Goal: Browse casually

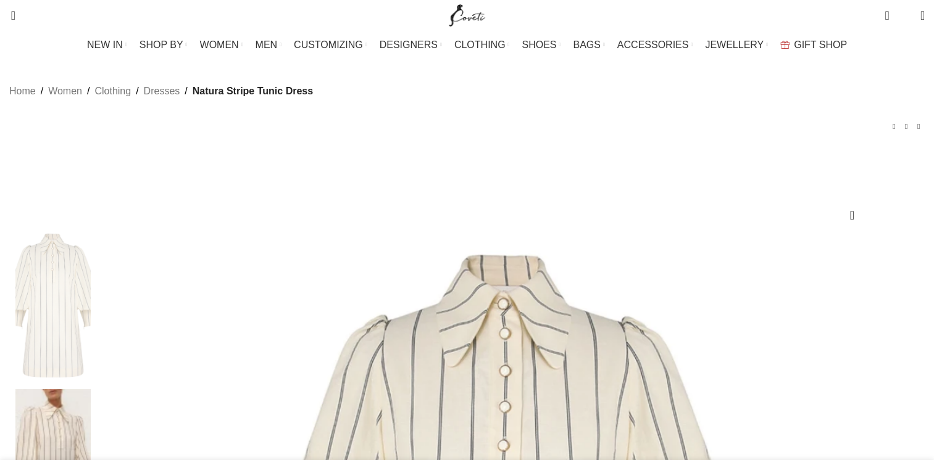
scroll to position [247, 0]
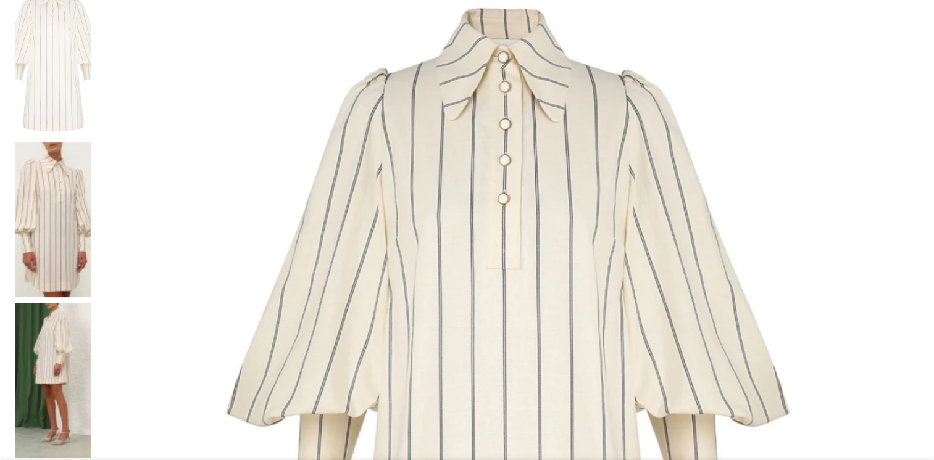
click at [91, 143] on img at bounding box center [52, 220] width 75 height 154
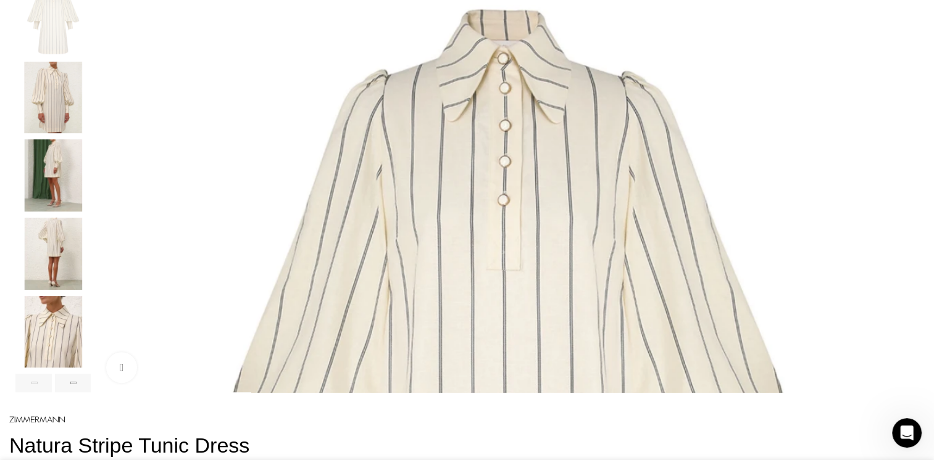
scroll to position [0, 259]
click at [91, 130] on img "2 / 6" at bounding box center [52, 98] width 75 height 72
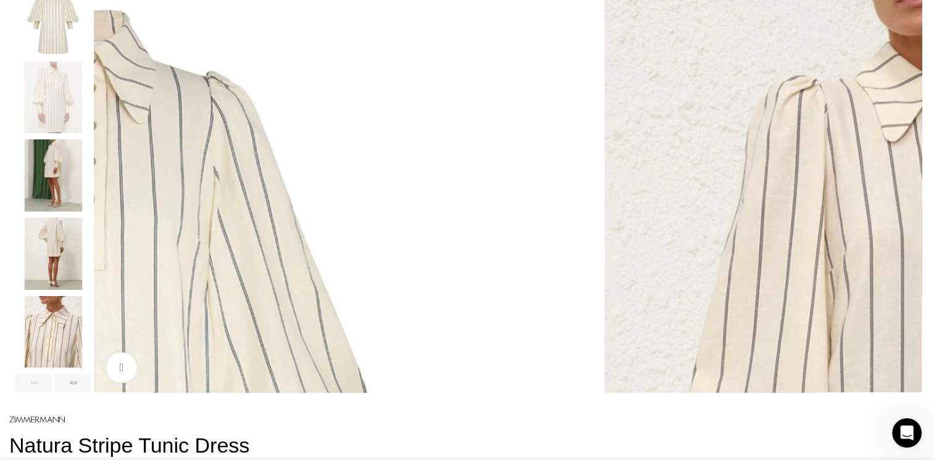
scroll to position [0, 649]
click at [91, 194] on img "3 / 6" at bounding box center [52, 175] width 75 height 72
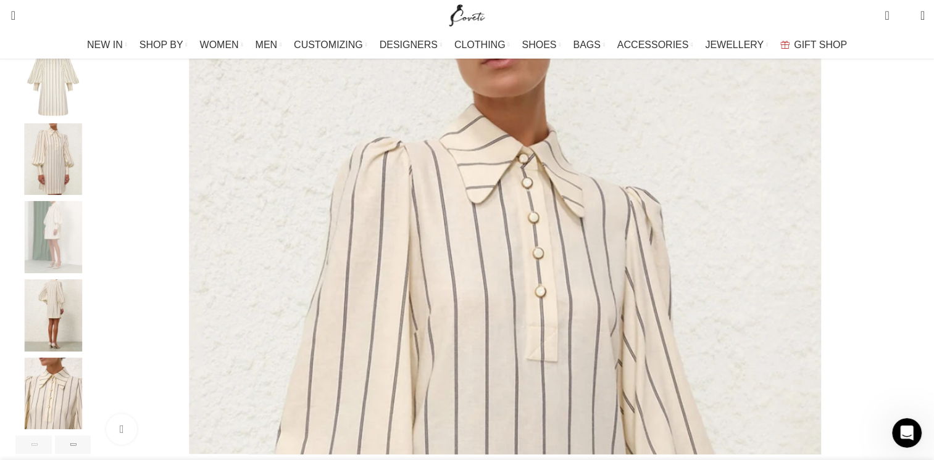
scroll to position [0, 909]
click at [91, 332] on img "4 / 6" at bounding box center [52, 316] width 75 height 72
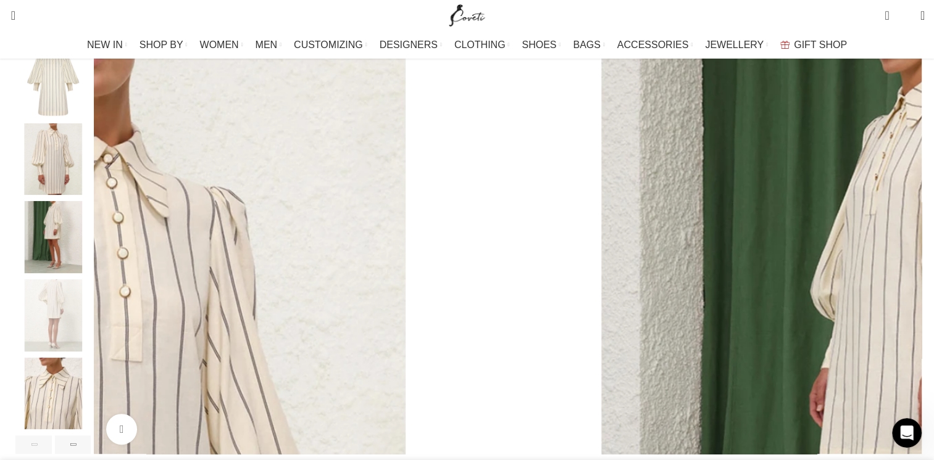
scroll to position [0, 1039]
click at [91, 406] on img "5 / 6" at bounding box center [52, 394] width 75 height 72
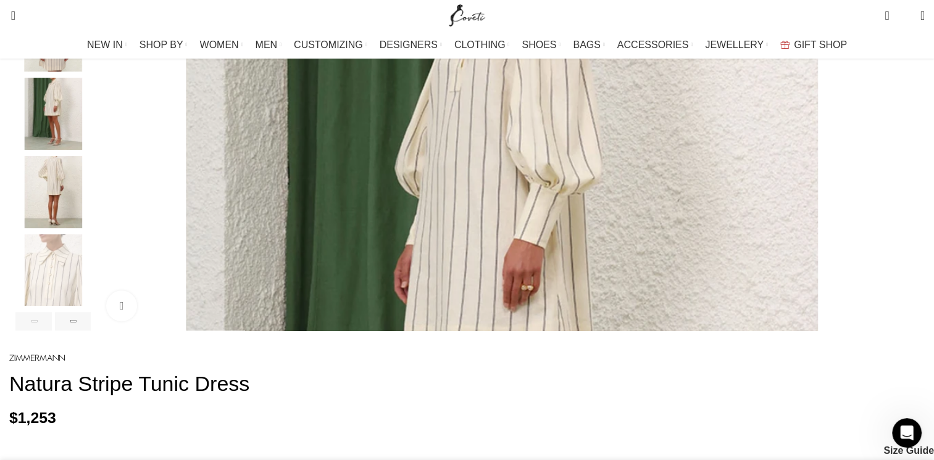
scroll to position [0, 1169]
click at [91, 331] on div "Next slide" at bounding box center [73, 321] width 36 height 19
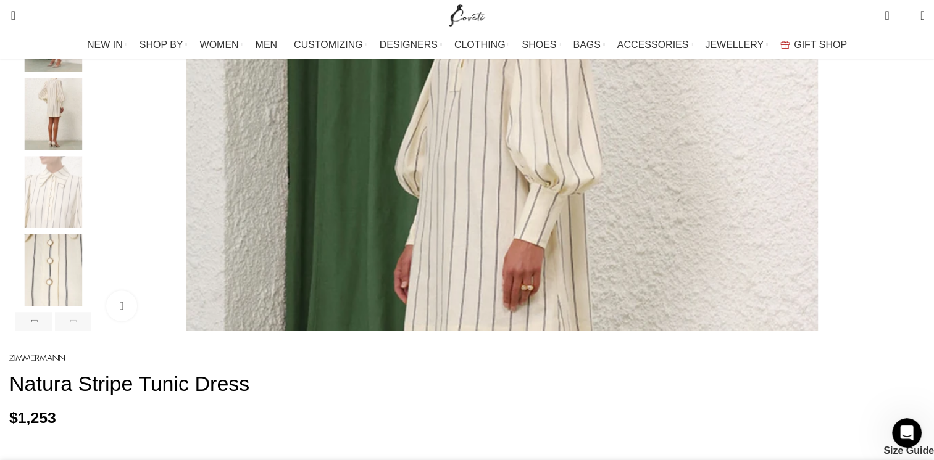
click at [91, 331] on div "Next slide" at bounding box center [73, 321] width 36 height 19
click at [52, 331] on div "Previous slide" at bounding box center [33, 321] width 36 height 19
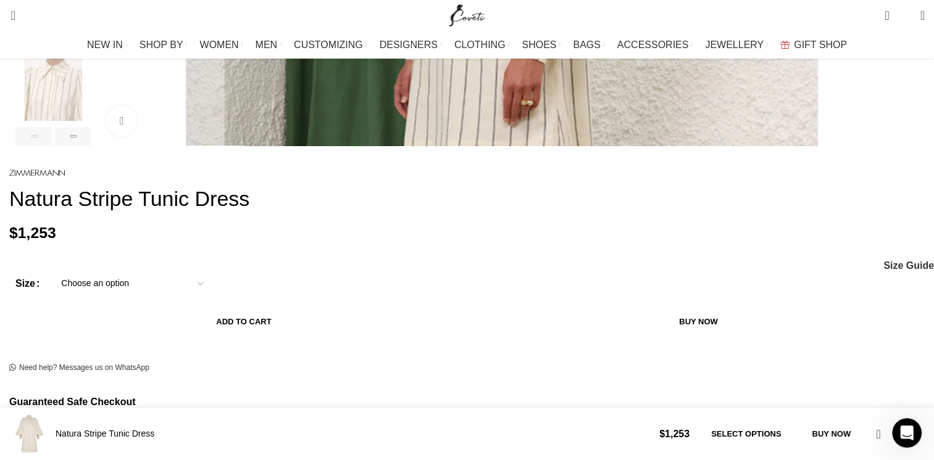
scroll to position [0, 1429]
